Goal: Task Accomplishment & Management: Use online tool/utility

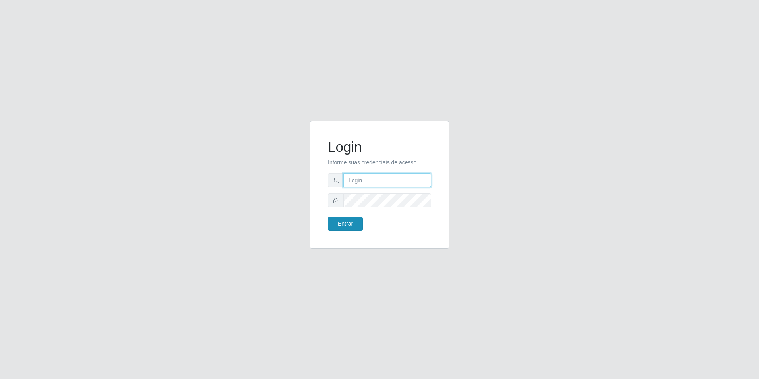
type input "[EMAIL_ADDRESS][DOMAIN_NAME]"
click at [354, 218] on button "Entrar" at bounding box center [345, 224] width 35 height 14
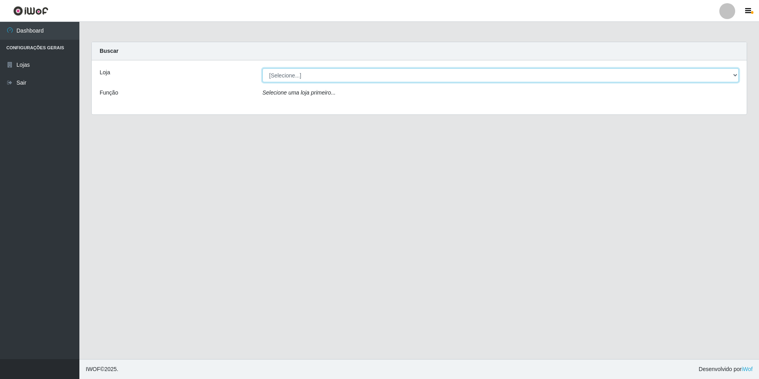
click at [734, 77] on select "[Selecione...] Extrabom - Loja 57 Anchieta" at bounding box center [501, 75] width 477 height 14
select select "470"
click at [263, 68] on select "[Selecione...] Extrabom - Loja 57 Anchieta" at bounding box center [501, 75] width 477 height 14
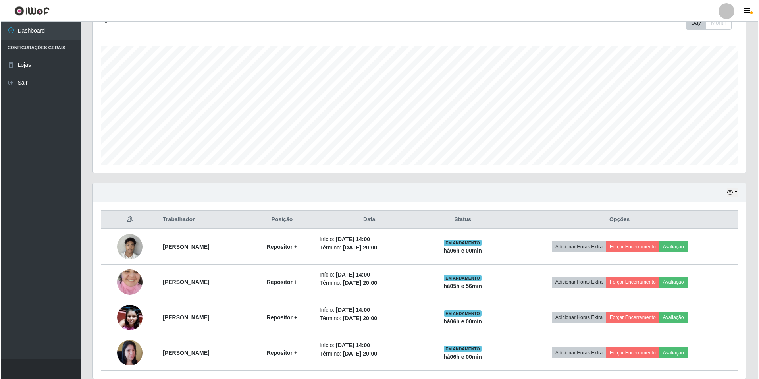
scroll to position [149, 0]
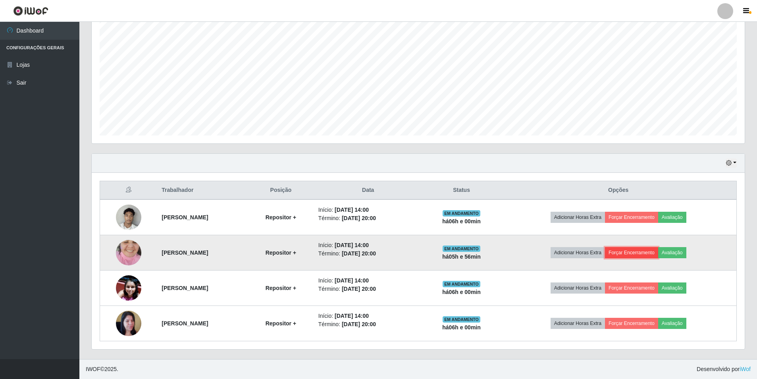
click at [647, 248] on button "Forçar Encerramento" at bounding box center [631, 252] width 53 height 11
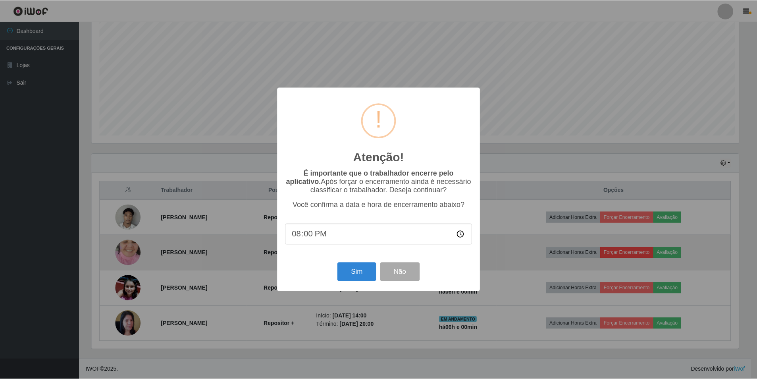
scroll to position [165, 649]
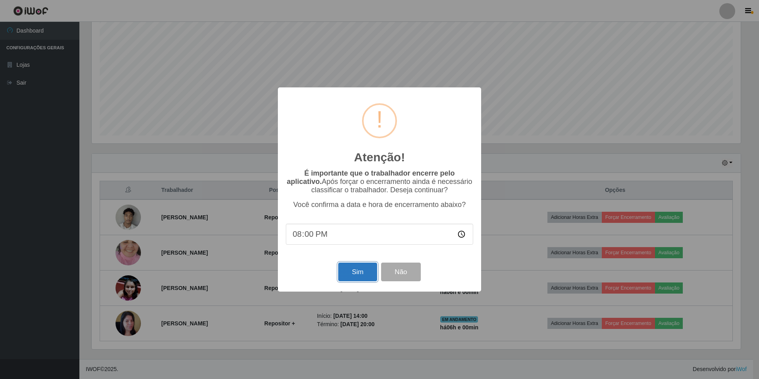
click at [363, 273] on button "Sim" at bounding box center [357, 272] width 39 height 19
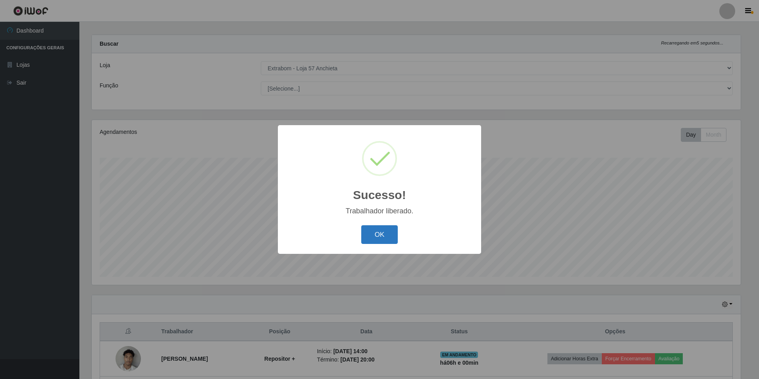
click at [382, 237] on button "OK" at bounding box center [379, 234] width 37 height 19
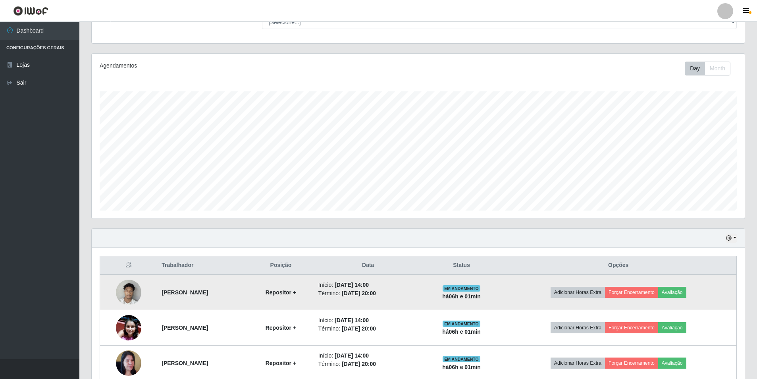
scroll to position [113, 0]
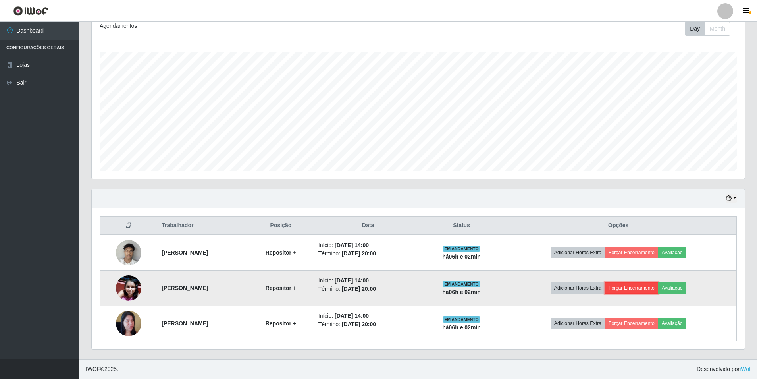
click at [658, 289] on button "Forçar Encerramento" at bounding box center [631, 287] width 53 height 11
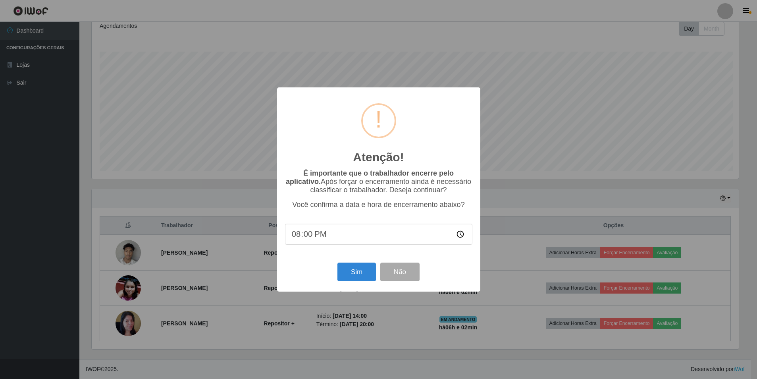
scroll to position [165, 649]
drag, startPoint x: 307, startPoint y: 237, endPoint x: 313, endPoint y: 237, distance: 6.8
click at [308, 237] on input "20:00" at bounding box center [379, 234] width 187 height 21
type input "20:01"
click at [357, 271] on button "Sim" at bounding box center [357, 272] width 39 height 19
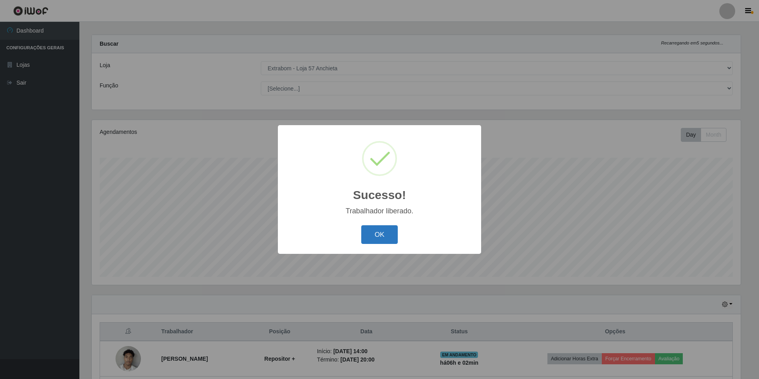
click at [378, 240] on button "OK" at bounding box center [379, 234] width 37 height 19
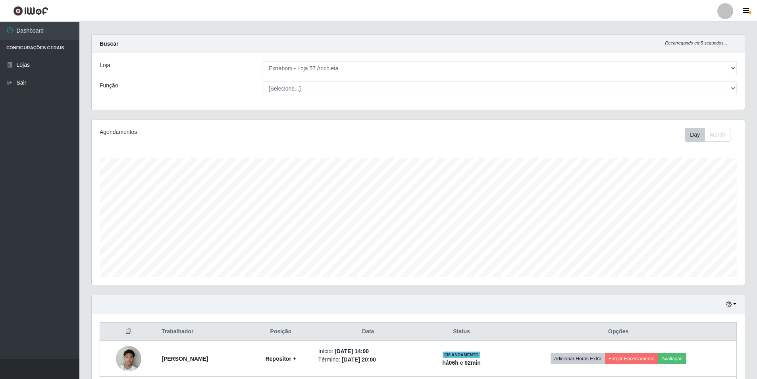
scroll to position [78, 0]
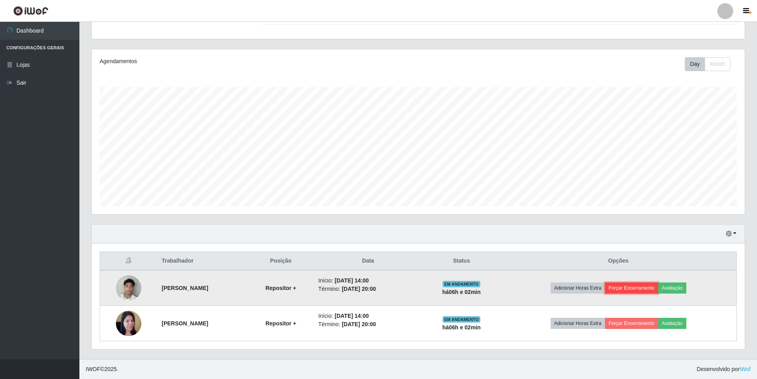
click at [644, 287] on button "Forçar Encerramento" at bounding box center [631, 287] width 53 height 11
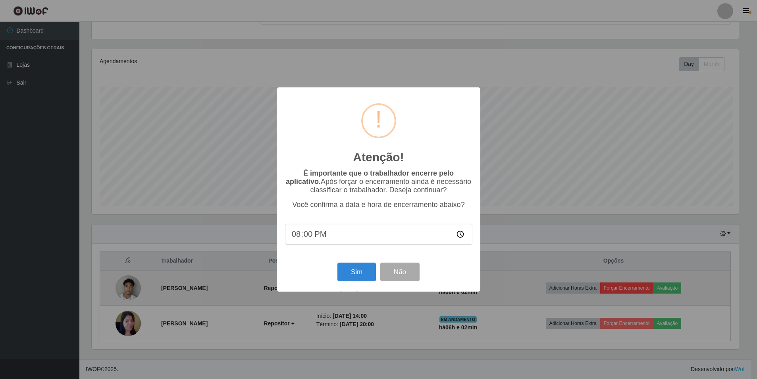
scroll to position [165, 649]
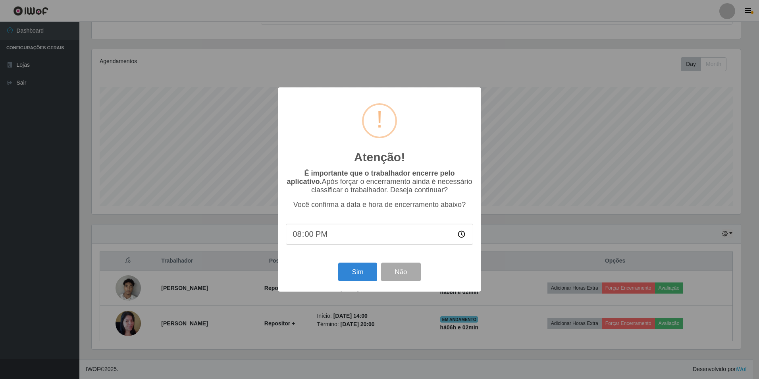
click at [313, 233] on input "20:00" at bounding box center [379, 234] width 187 height 21
click at [302, 236] on input "20:00" at bounding box center [379, 234] width 187 height 21
click at [309, 238] on input "20:00" at bounding box center [379, 234] width 187 height 21
type input "20:03"
click at [365, 270] on button "Sim" at bounding box center [357, 272] width 39 height 19
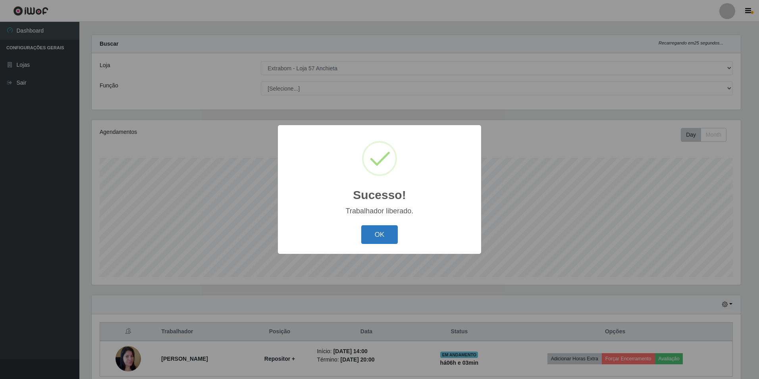
click at [374, 239] on button "OK" at bounding box center [379, 234] width 37 height 19
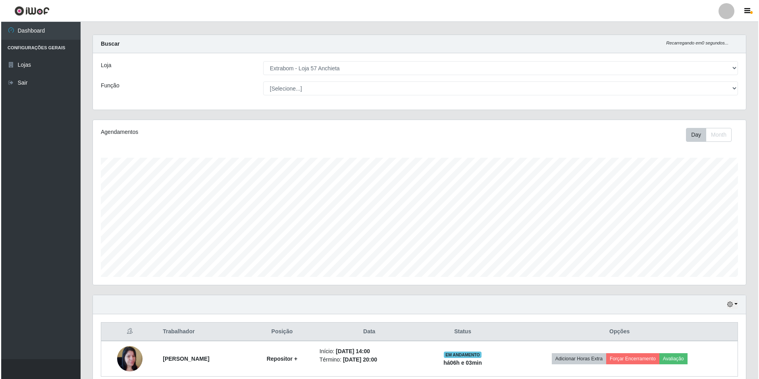
scroll to position [42, 0]
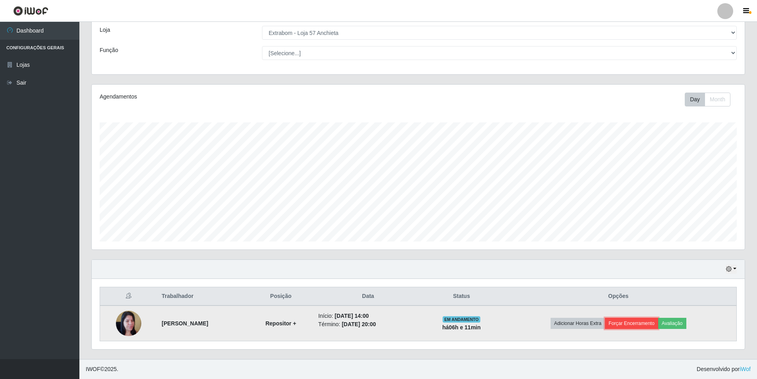
click at [644, 320] on button "Forçar Encerramento" at bounding box center [631, 323] width 53 height 11
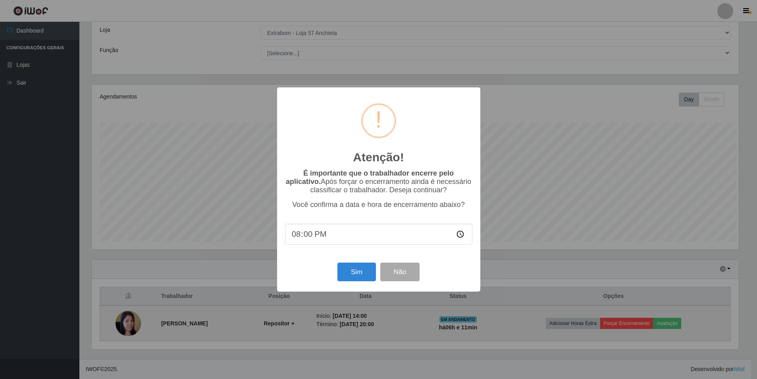
scroll to position [165, 649]
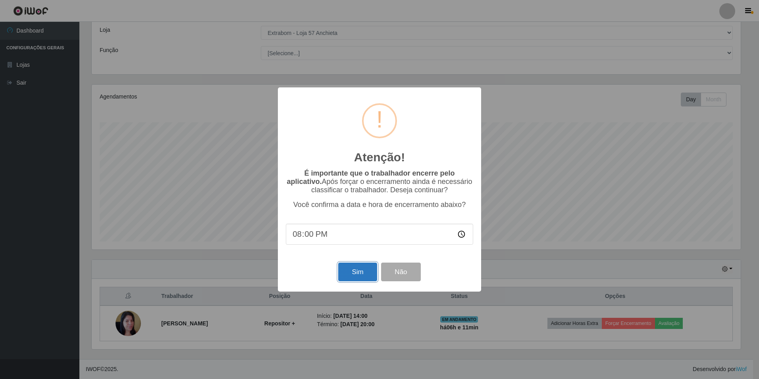
click at [370, 274] on button "Sim" at bounding box center [357, 272] width 39 height 19
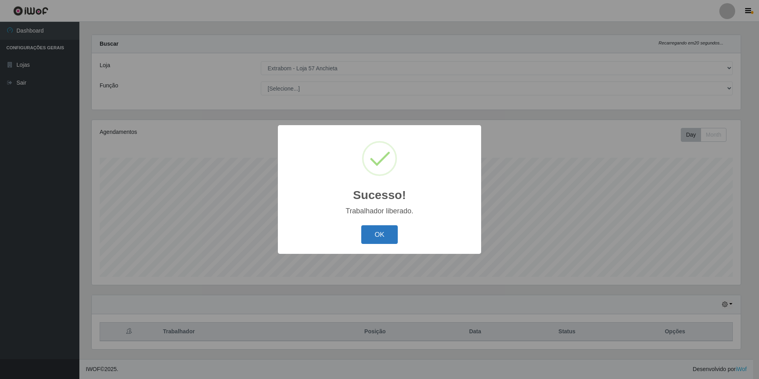
click at [382, 242] on button "OK" at bounding box center [379, 234] width 37 height 19
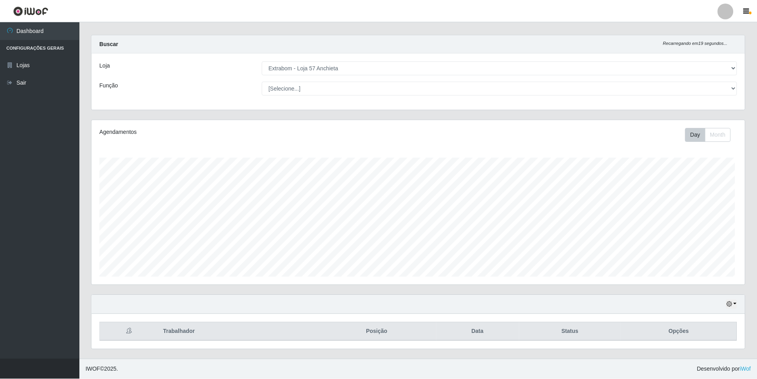
scroll to position [165, 653]
